Goal: Transaction & Acquisition: Purchase product/service

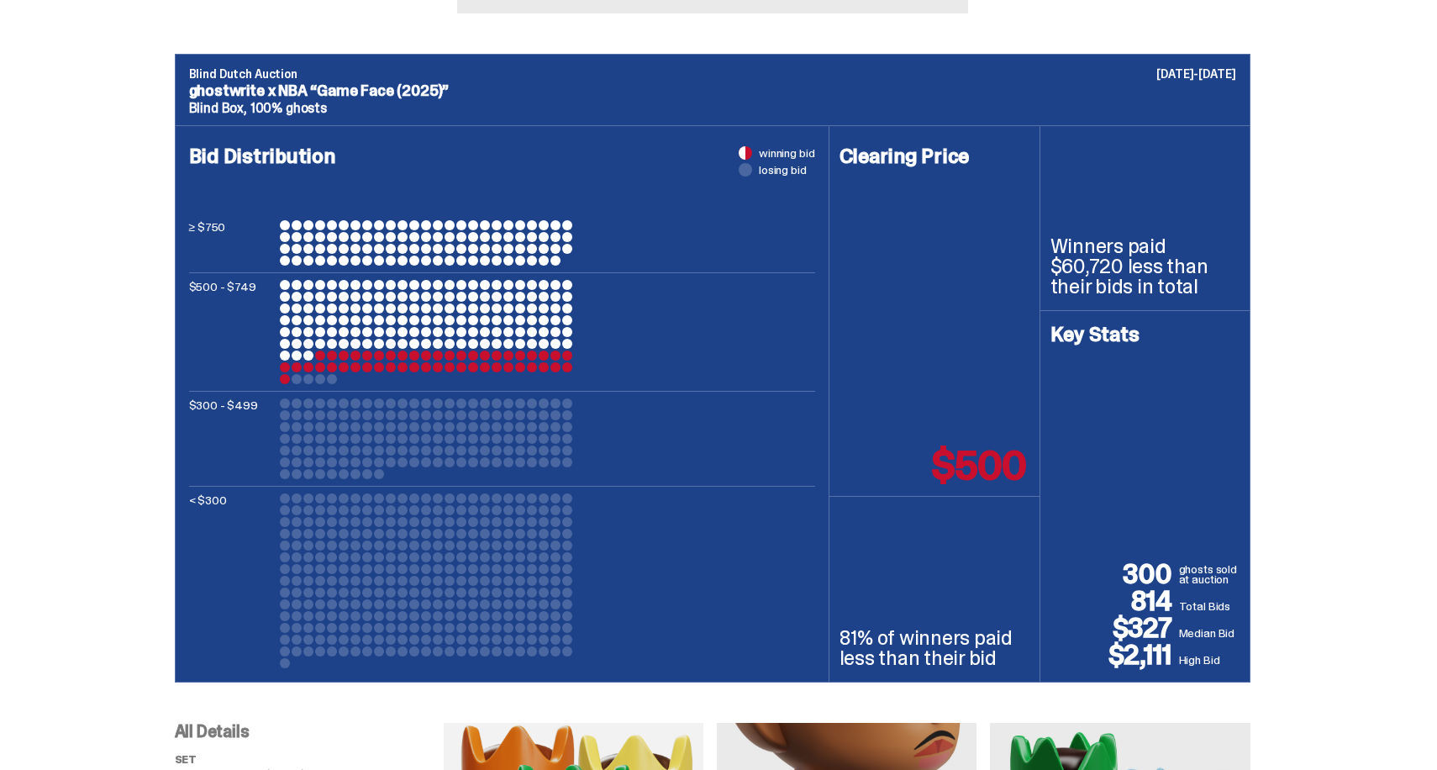
scroll to position [603, 0]
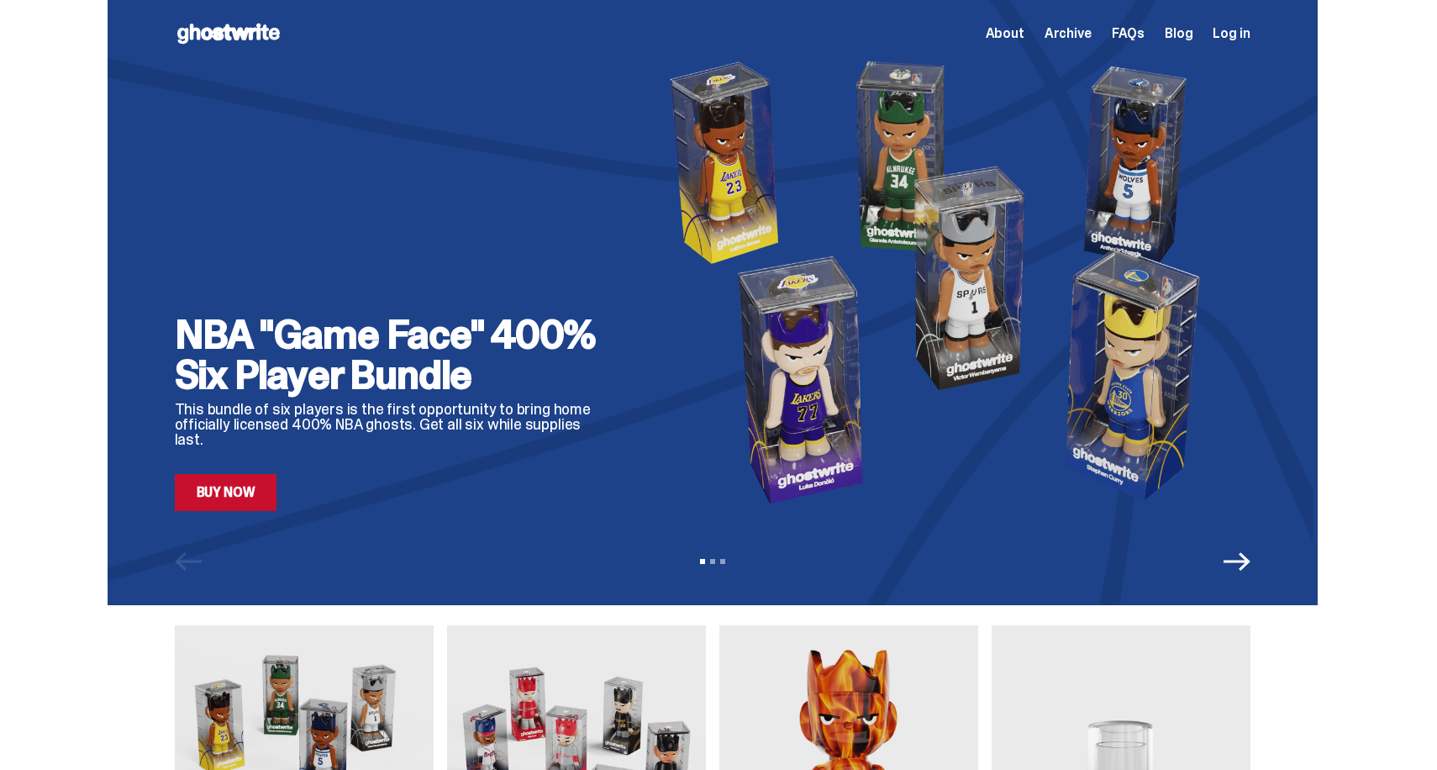
click at [394, 388] on h2 "NBA "Game Face" 400% Six Player Bundle" at bounding box center [393, 354] width 437 height 81
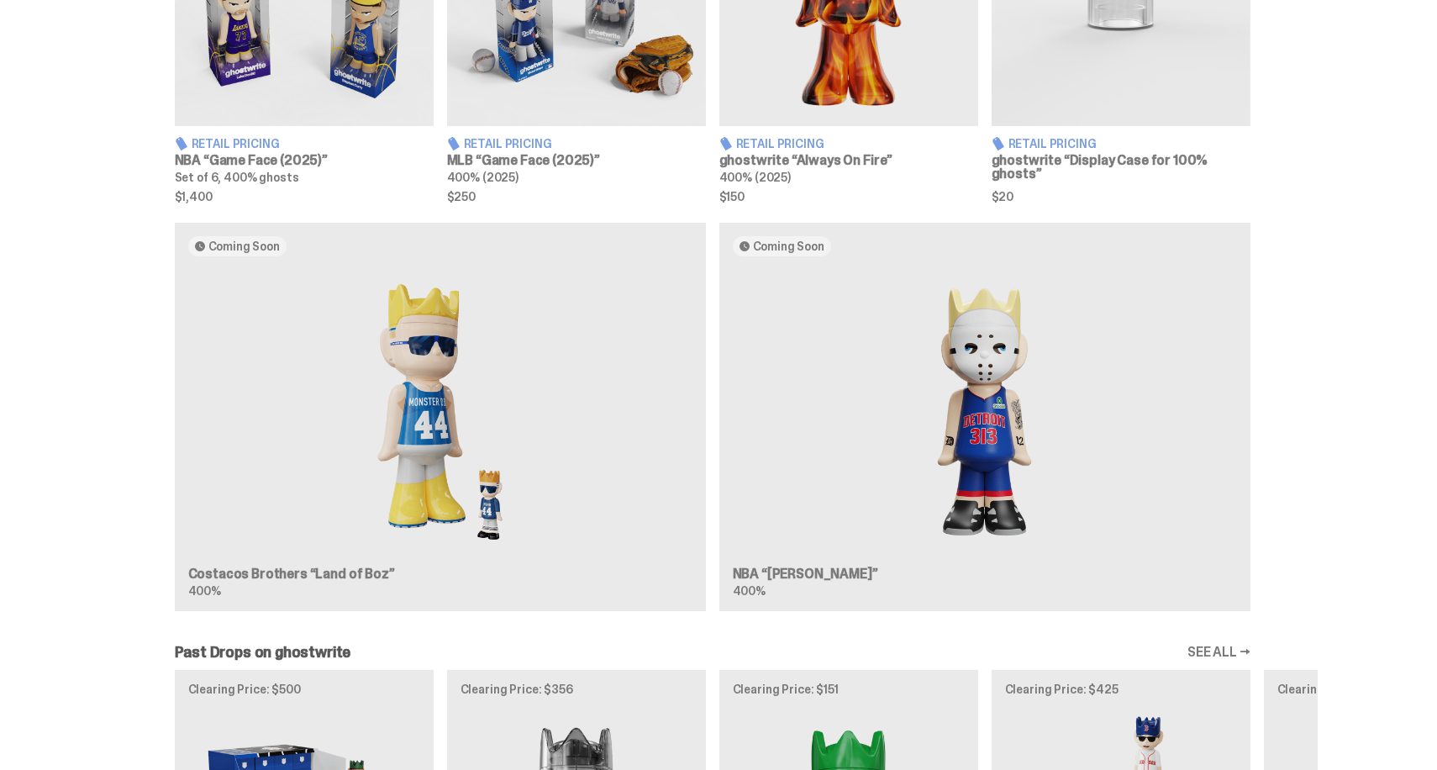
scroll to position [864, 0]
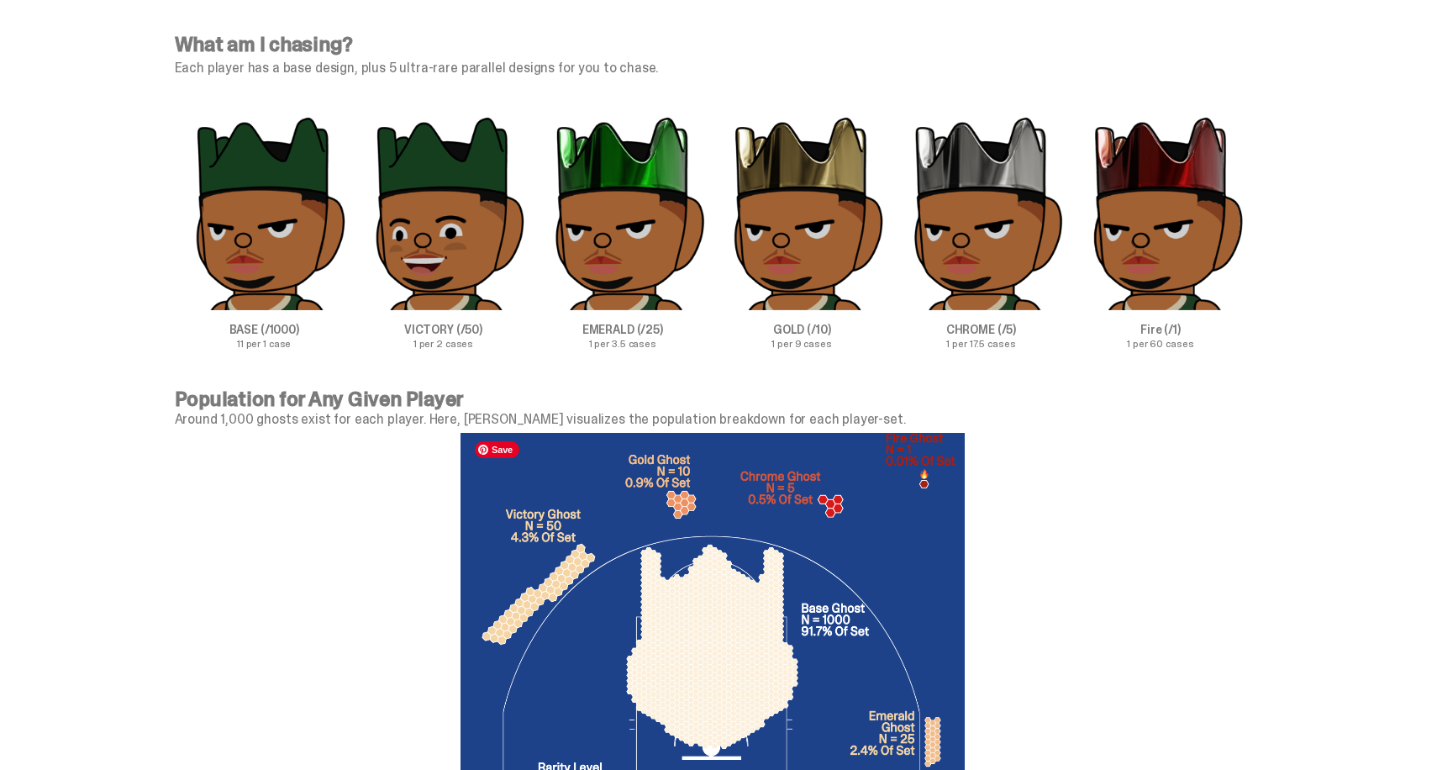
scroll to position [5162, 0]
